Goal: Task Accomplishment & Management: Manage account settings

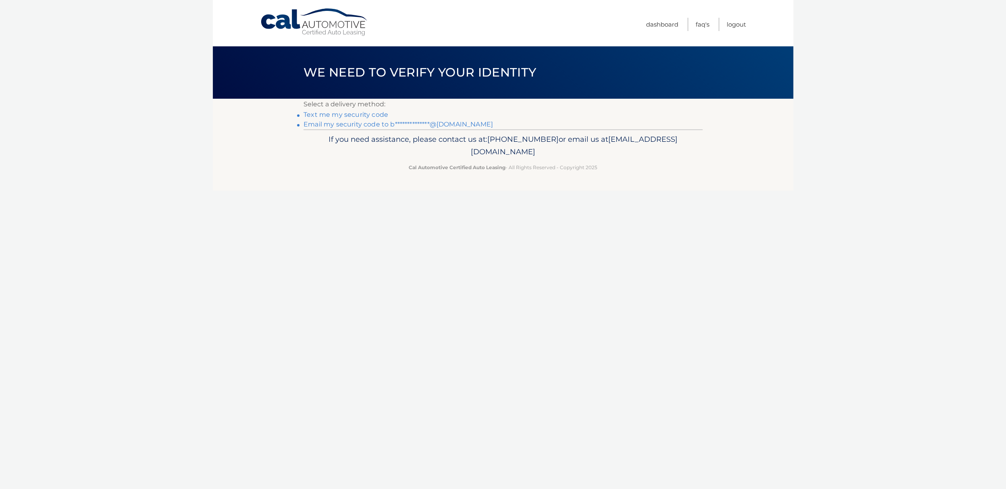
click at [377, 125] on link "**********" at bounding box center [397, 125] width 189 height 8
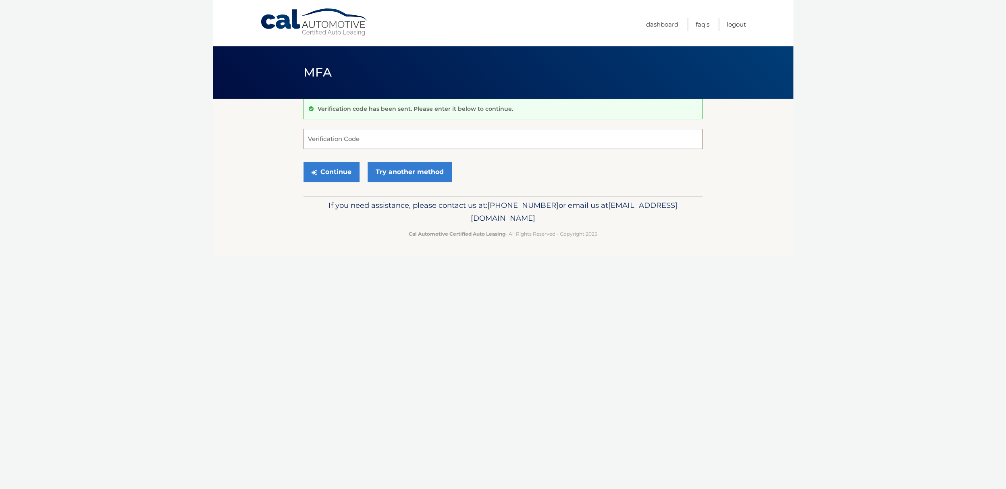
click at [333, 138] on input "Verification Code" at bounding box center [502, 139] width 399 height 20
type input "472873"
click at [334, 173] on button "Continue" at bounding box center [331, 172] width 56 height 20
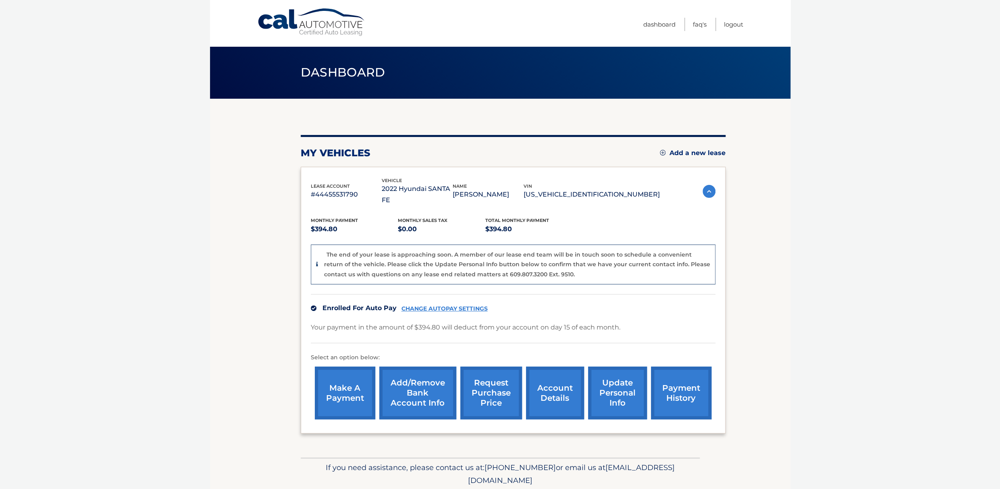
click at [599, 380] on link "update personal info" at bounding box center [617, 393] width 59 height 53
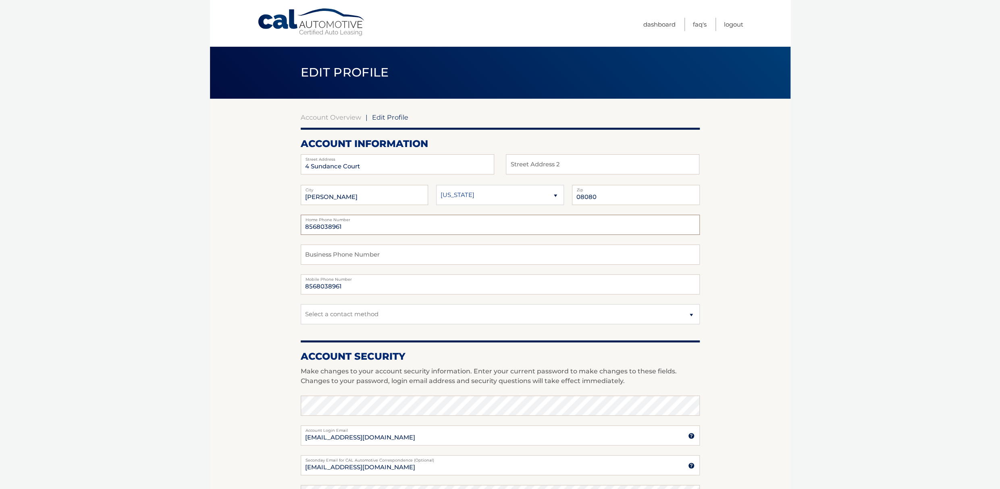
click at [347, 224] on input "8568038961" at bounding box center [500, 225] width 399 height 20
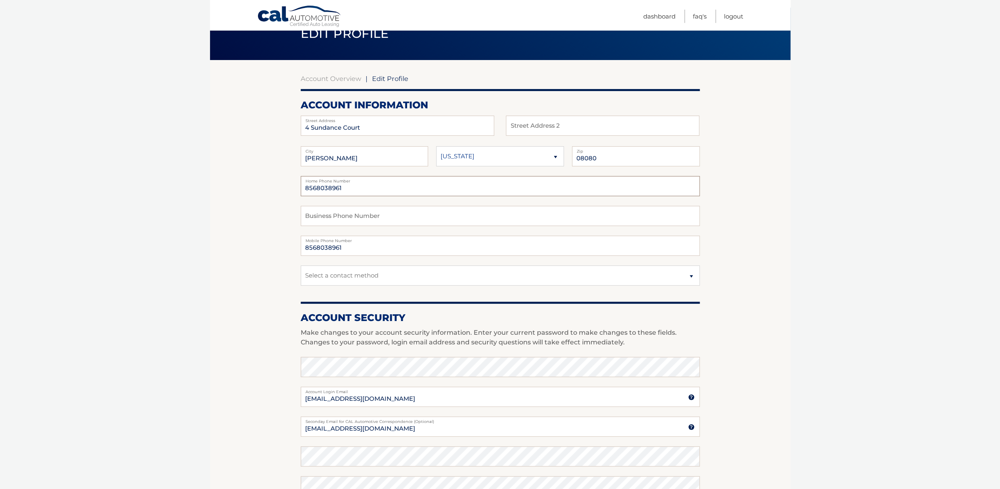
scroll to position [39, 0]
click at [324, 81] on link "Account Overview" at bounding box center [331, 79] width 60 height 8
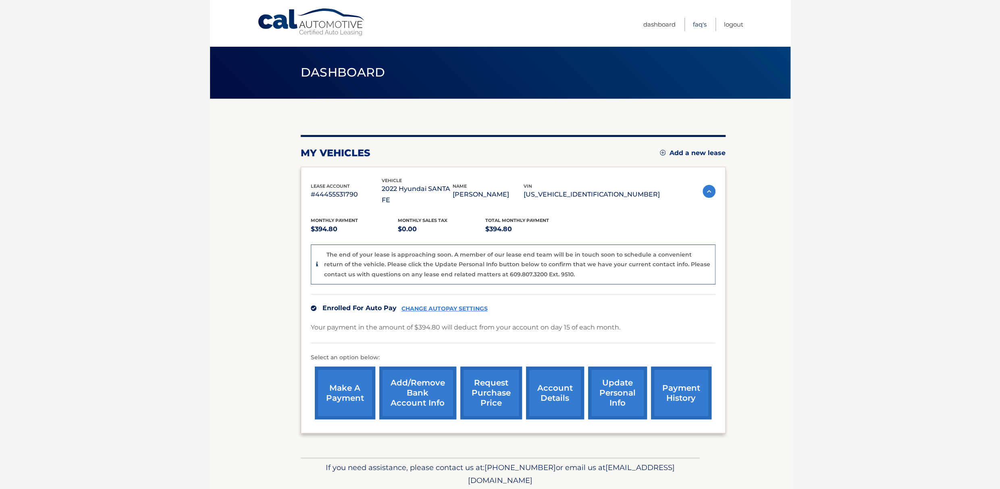
click at [700, 26] on link "FAQ's" at bounding box center [700, 24] width 14 height 13
click at [538, 391] on link "account details" at bounding box center [555, 393] width 58 height 53
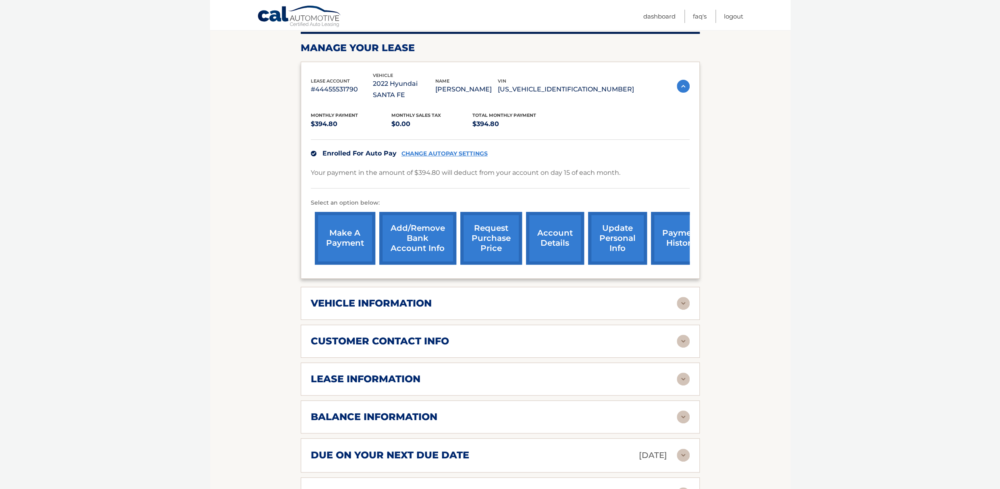
scroll to position [116, 0]
click at [537, 385] on div "lease information" at bounding box center [494, 379] width 366 height 12
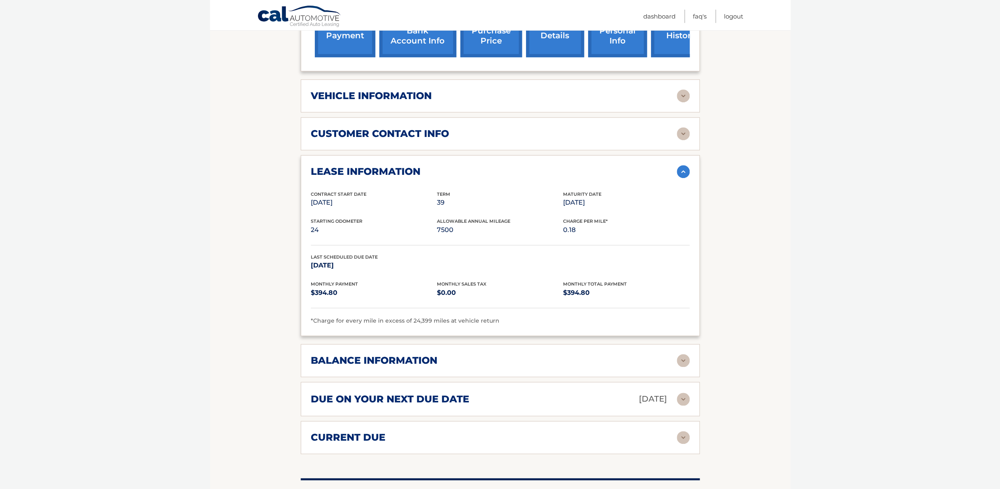
scroll to position [329, 0]
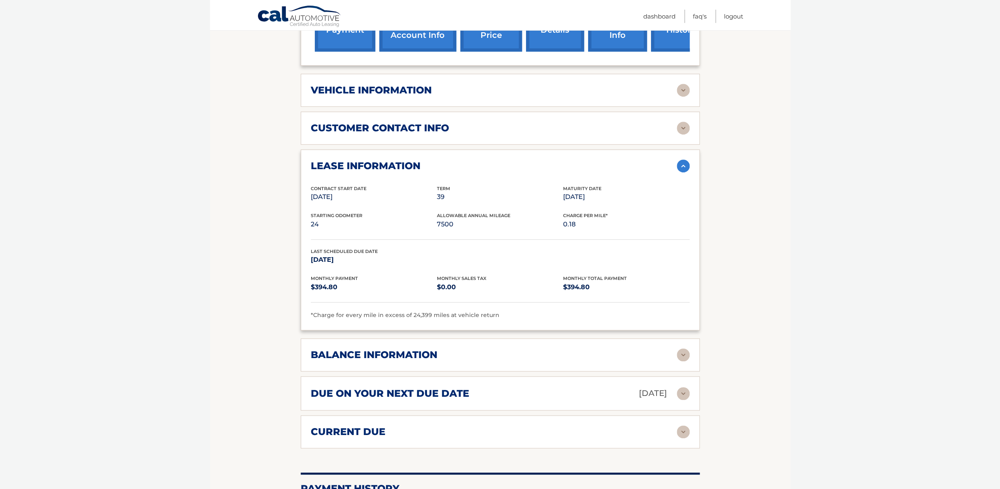
click at [516, 361] on div "balance information" at bounding box center [494, 355] width 366 height 12
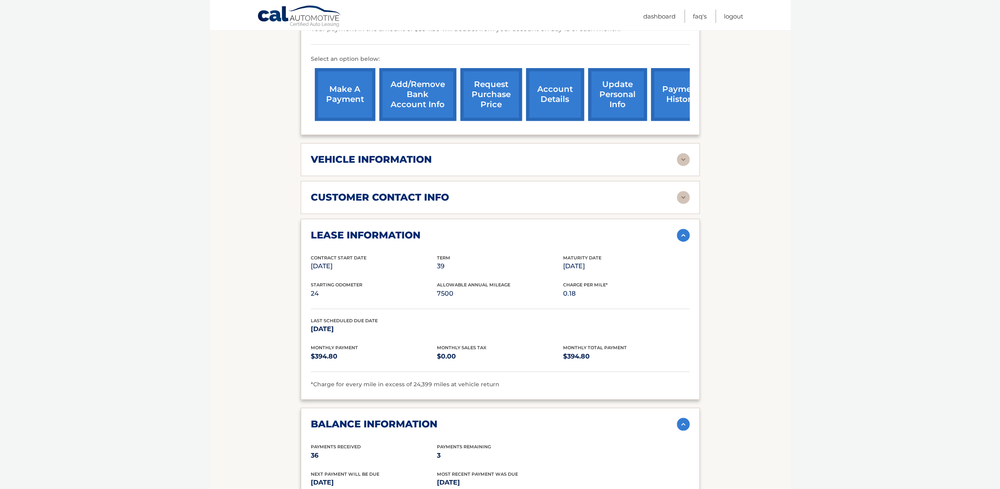
scroll to position [260, 0]
click at [417, 166] on h2 "vehicle information" at bounding box center [371, 160] width 121 height 12
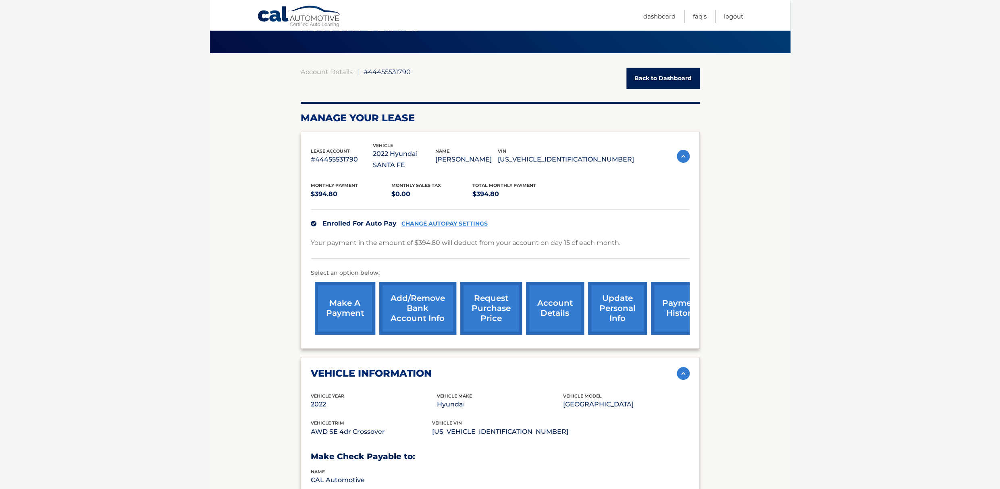
scroll to position [0, 0]
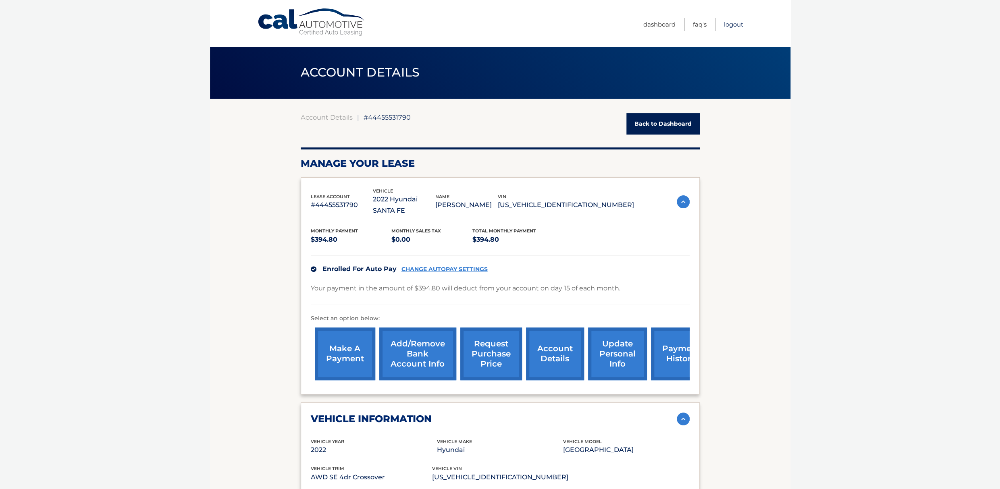
drag, startPoint x: 734, startPoint y: 25, endPoint x: 730, endPoint y: 28, distance: 5.5
click at [734, 24] on link "Logout" at bounding box center [733, 24] width 19 height 13
